Goal: Transaction & Acquisition: Book appointment/travel/reservation

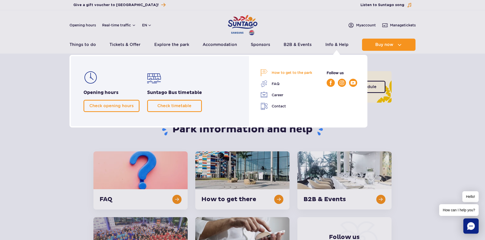
click at [299, 72] on link "How to get to the park" at bounding box center [286, 72] width 52 height 7
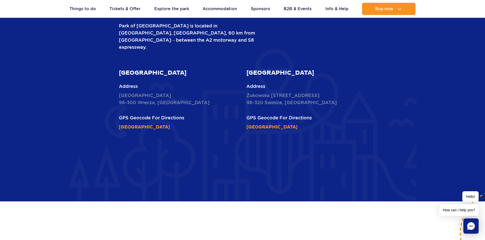
scroll to position [229, 0]
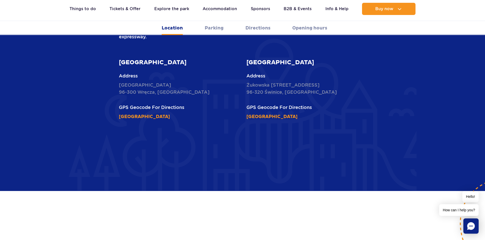
click at [147, 82] on p "Nowy Świat 1 Street 96-300 Wręcza, Poland" at bounding box center [179, 89] width 120 height 14
copy p "Wręcza"
click at [205, 76] on article "Suntago Water Park Address Nowy Świat 1 Street 96-300 Wręcza, Poland GPS Geocod…" at bounding box center [179, 90] width 120 height 62
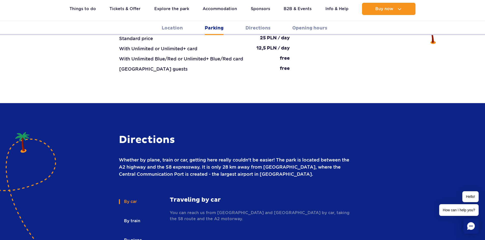
scroll to position [610, 0]
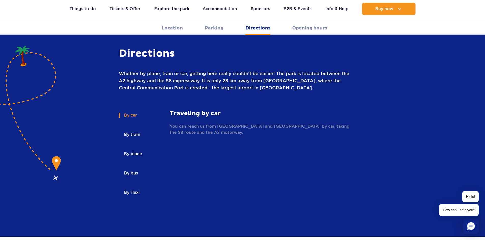
scroll to position [687, 0]
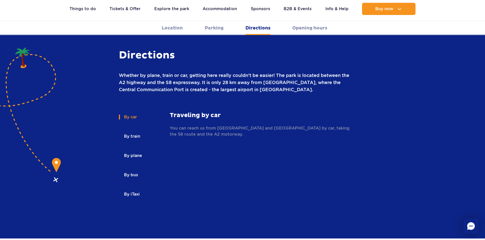
click at [129, 131] on button "By train" at bounding box center [132, 136] width 26 height 11
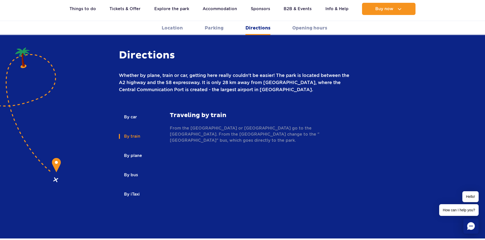
click at [179, 125] on p "From the Warszawa Centralna or Warszawa Śródmieście railway station go to the Ż…" at bounding box center [261, 134] width 183 height 18
click at [204, 125] on p "From the Warszawa Centralna or Warszawa Śródmieście railway station go to the Ż…" at bounding box center [261, 134] width 183 height 18
click at [184, 125] on p "From the Warszawa Centralna or Warszawa Śródmieście railway station go to the Ż…" at bounding box center [261, 134] width 183 height 18
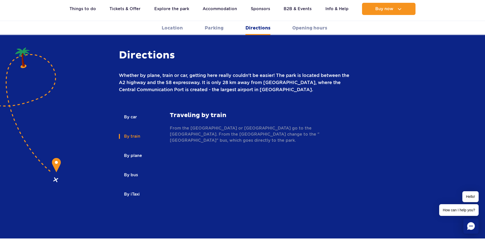
click at [211, 120] on div "By car By train By plane By bus By iTaxi By car Traveling by car You can reach …" at bounding box center [236, 160] width 234 height 97
click at [184, 125] on p "From the Warszawa Centralna or Warszawa Śródmieście railway station go to the Ż…" at bounding box center [261, 134] width 183 height 18
copy p "Żyrardów"
click at [197, 125] on p "From the Warszawa Centralna or Warszawa Śródmieście railway station go to the Ż…" at bounding box center [261, 134] width 183 height 18
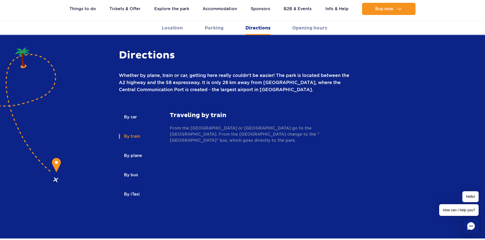
click at [125, 150] on button "By plane" at bounding box center [132, 155] width 27 height 11
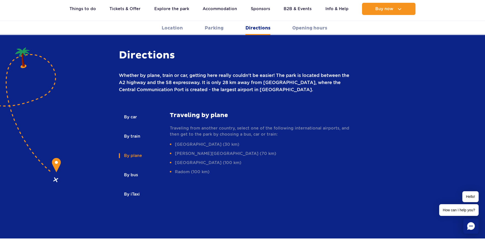
click at [129, 170] on button "By bus" at bounding box center [130, 175] width 23 height 11
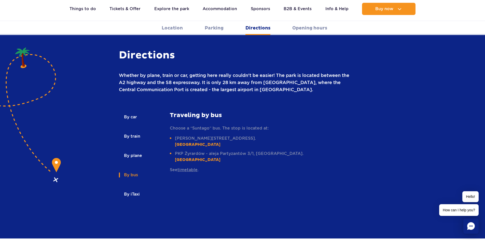
click at [191, 168] on link "timetable" at bounding box center [187, 170] width 20 height 5
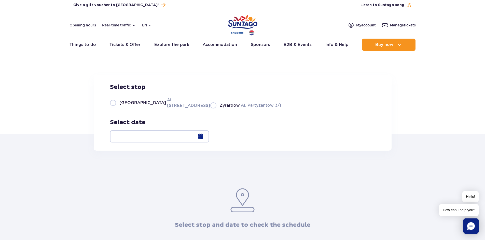
click at [114, 109] on label "Warsaw Al. [STREET_ADDRESS]" at bounding box center [157, 102] width 94 height 11
click at [114, 109] on input "Warsaw Al. [STREET_ADDRESS]" at bounding box center [113, 108] width 6 height 1
radio input "true"
click at [209, 139] on div at bounding box center [159, 136] width 99 height 12
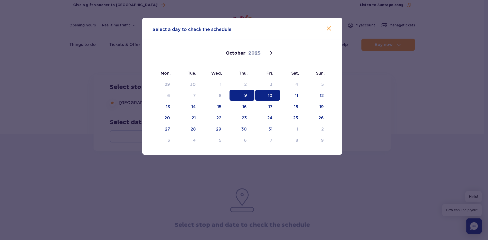
click at [270, 97] on span "10" at bounding box center [267, 95] width 25 height 11
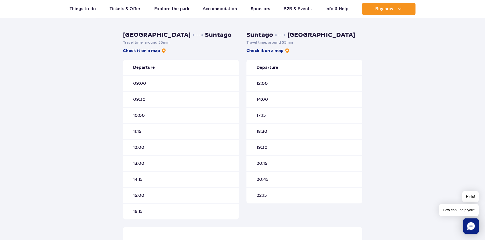
scroll to position [127, 0]
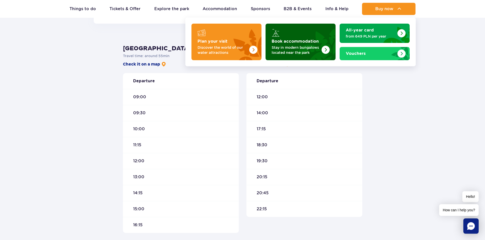
click at [318, 41] on img "Book accommodation" at bounding box center [312, 41] width 45 height 40
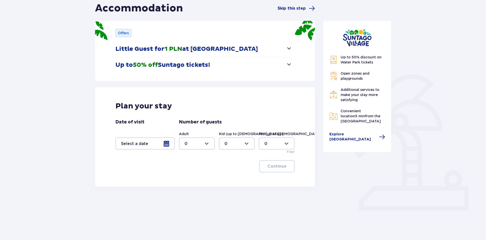
scroll to position [52, 0]
click at [131, 144] on div at bounding box center [145, 143] width 60 height 12
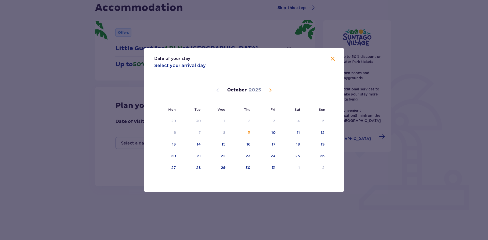
click at [270, 90] on span "Next month" at bounding box center [271, 90] width 6 height 6
click at [187, 146] on div "16" at bounding box center [191, 144] width 25 height 11
click at [267, 144] on div "19" at bounding box center [266, 144] width 25 height 11
type input "16.12.25 - 19.12.25"
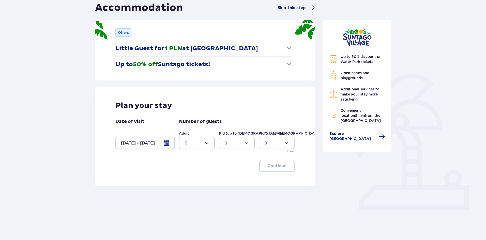
click at [199, 144] on div at bounding box center [197, 143] width 36 height 12
click at [191, 181] on div "2" at bounding box center [197, 180] width 25 height 6
type input "2"
click at [231, 147] on div at bounding box center [237, 143] width 36 height 12
click at [230, 169] on div "1" at bounding box center [237, 170] width 25 height 6
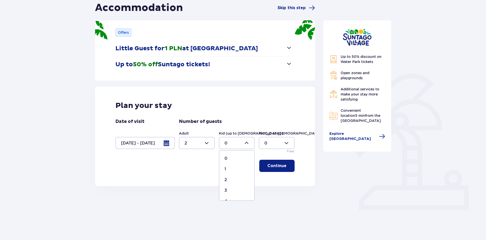
type input "1"
click at [278, 163] on button "Continue" at bounding box center [276, 166] width 35 height 12
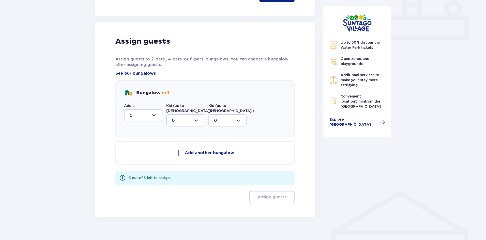
scroll to position [225, 0]
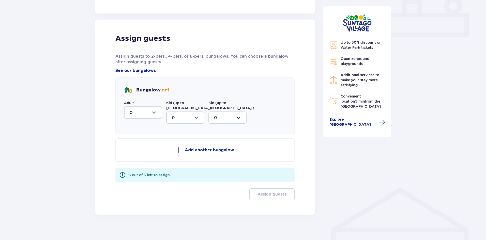
click at [145, 112] on div at bounding box center [143, 113] width 38 height 12
click at [138, 149] on div "2" at bounding box center [143, 150] width 27 height 6
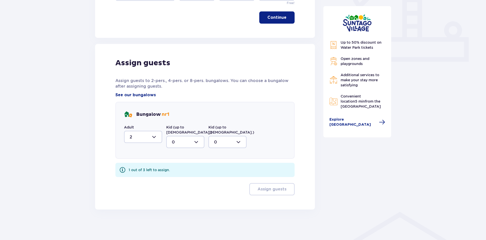
scroll to position [196, 0]
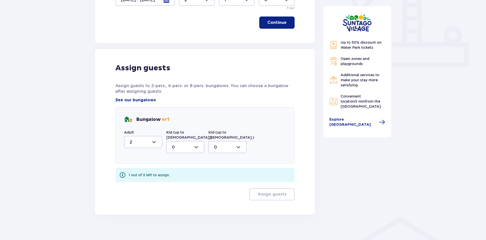
click at [141, 143] on div at bounding box center [143, 142] width 38 height 12
click at [135, 172] on span "1" at bounding box center [143, 168] width 37 height 11
type input "1"
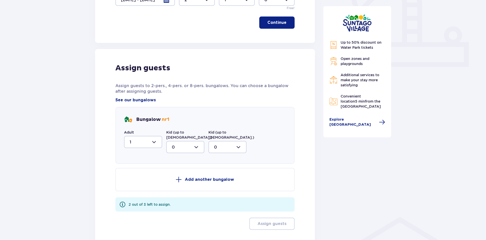
click at [180, 144] on div at bounding box center [185, 147] width 38 height 12
click at [180, 171] on div "1" at bounding box center [185, 174] width 27 height 6
type input "1"
click at [228, 180] on button "Add another bungalow" at bounding box center [204, 179] width 179 height 23
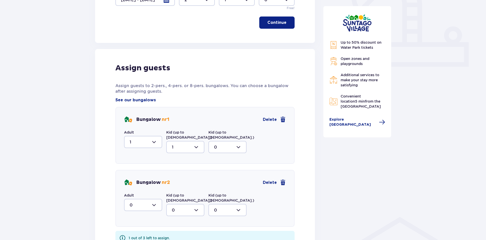
click at [154, 199] on div at bounding box center [143, 205] width 38 height 12
click at [136, 229] on div "1" at bounding box center [143, 232] width 27 height 6
type input "1"
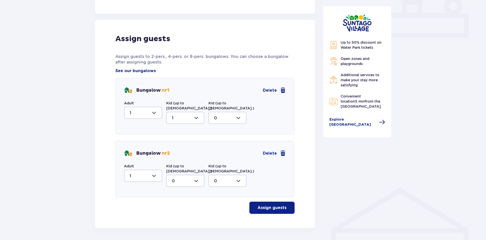
scroll to position [234, 0]
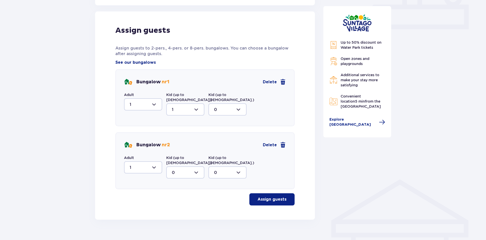
click at [279, 197] on p "Assign guests" at bounding box center [272, 200] width 29 height 6
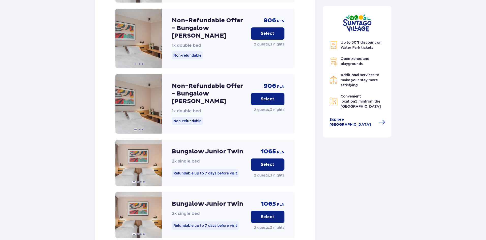
scroll to position [672, 0]
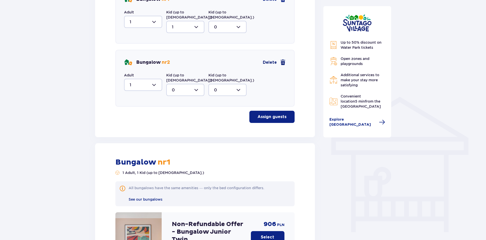
click at [273, 60] on span "Delete" at bounding box center [270, 63] width 14 height 6
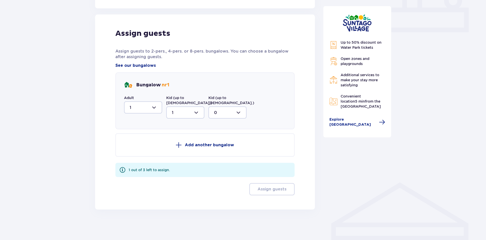
scroll to position [225, 0]
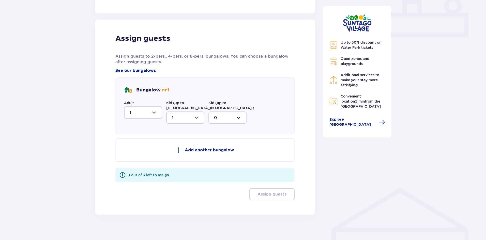
click at [142, 110] on div at bounding box center [143, 113] width 38 height 12
click at [140, 152] on div "2" at bounding box center [143, 150] width 27 height 6
type input "2"
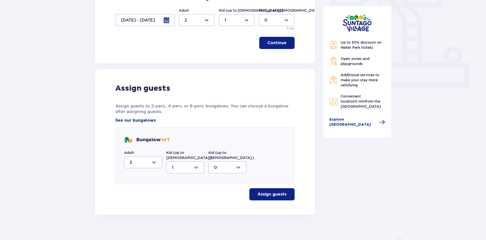
drag, startPoint x: 270, startPoint y: 183, endPoint x: 272, endPoint y: 185, distance: 3.1
click at [270, 183] on div "Assign guests Assign guests to 2-pers., 4-pers. or 8-pers. bungalows. You can c…" at bounding box center [204, 142] width 179 height 117
click at [275, 192] on p "Assign guests" at bounding box center [272, 195] width 29 height 6
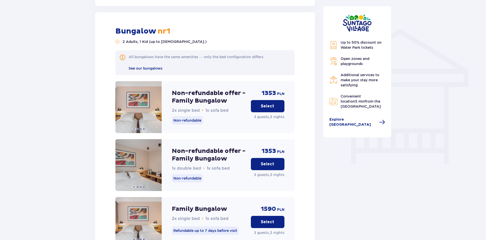
scroll to position [385, 0]
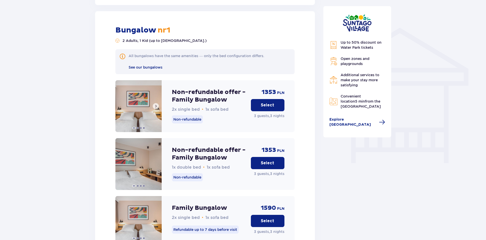
click at [154, 104] on span at bounding box center [156, 106] width 4 height 4
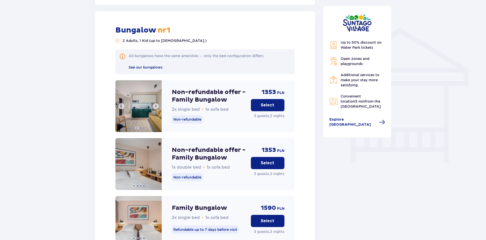
click at [154, 104] on span at bounding box center [156, 106] width 4 height 4
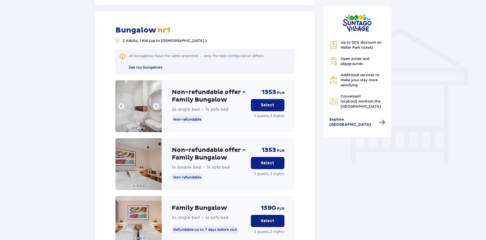
click at [154, 104] on span at bounding box center [156, 106] width 4 height 4
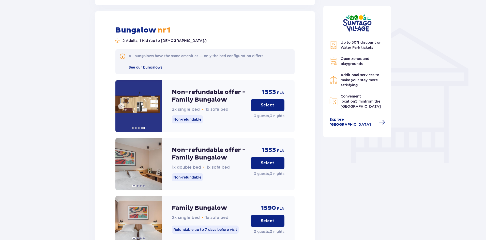
click at [154, 102] on img at bounding box center [138, 106] width 46 height 52
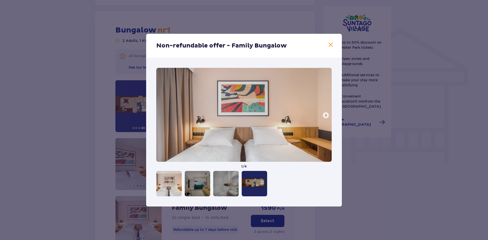
click at [132, 102] on div "Non-refundable offer - Family Bungalow 1 / 4" at bounding box center [244, 120] width 488 height 240
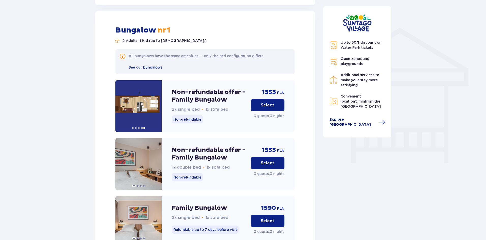
click at [268, 103] on p "Select" at bounding box center [267, 106] width 13 height 6
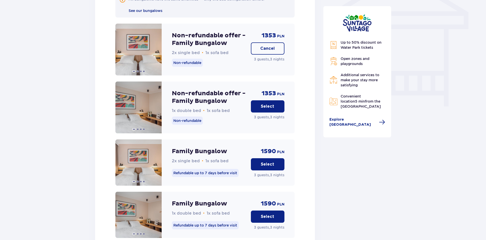
scroll to position [425, 0]
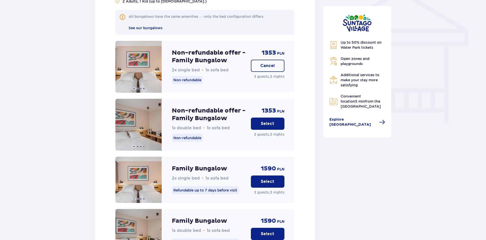
click at [259, 177] on button "Select" at bounding box center [268, 182] width 34 height 12
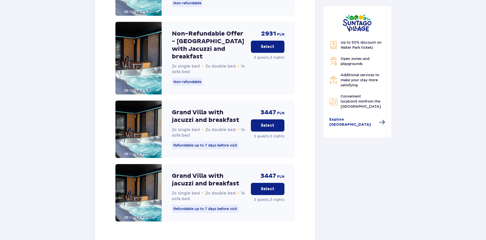
scroll to position [1264, 0]
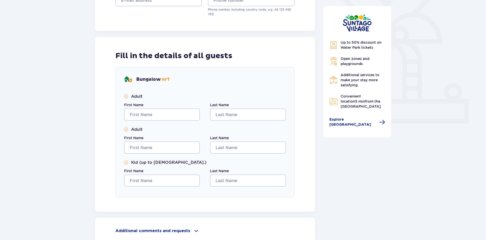
scroll to position [192, 0]
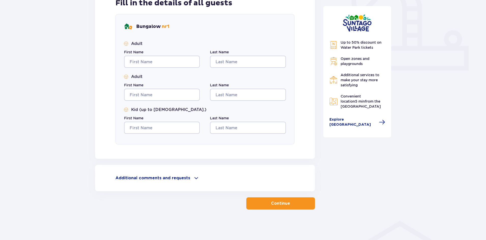
click at [164, 177] on p "Additional comments and requests" at bounding box center [152, 179] width 75 height 6
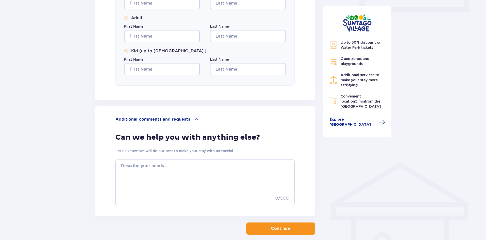
scroll to position [276, 0]
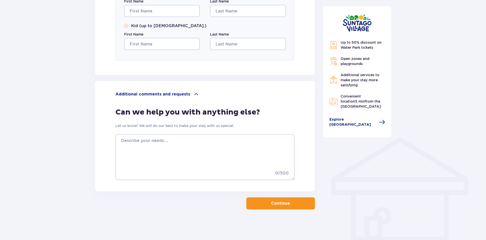
click at [161, 93] on p "Additional comments and requests" at bounding box center [152, 95] width 75 height 6
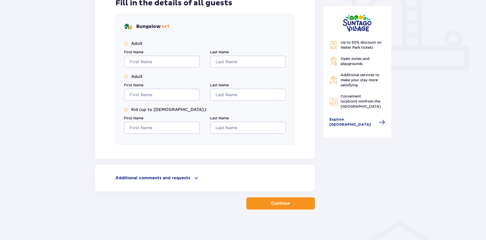
scroll to position [192, 0]
